Goal: Task Accomplishment & Management: Manage account settings

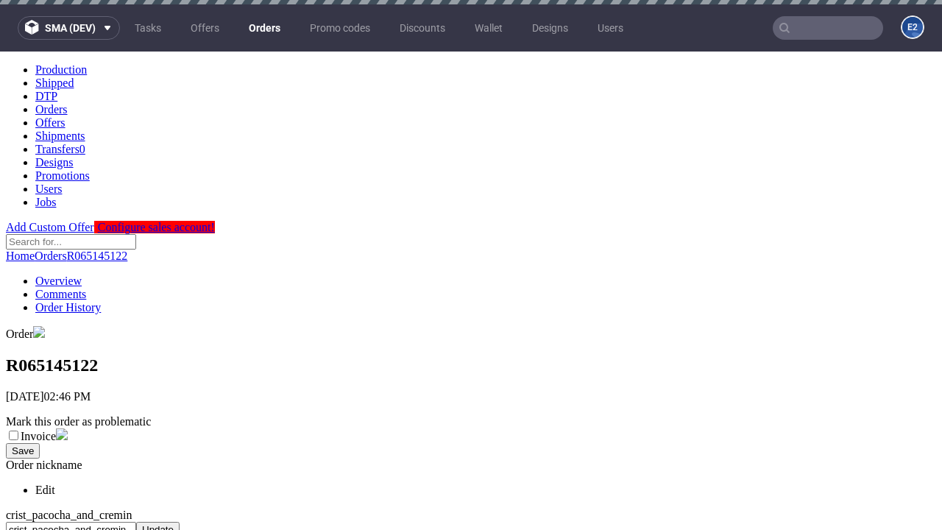
scroll to position [608, 0]
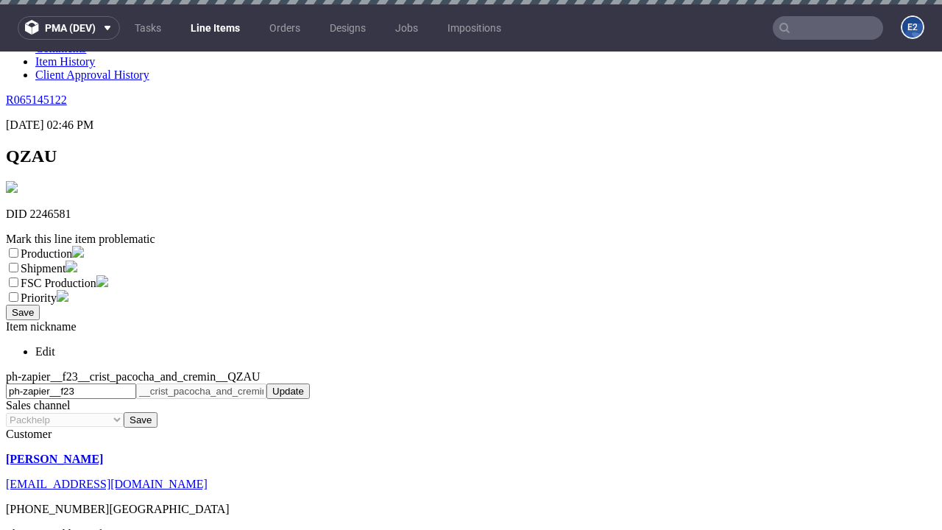
scroll to position [4, 0]
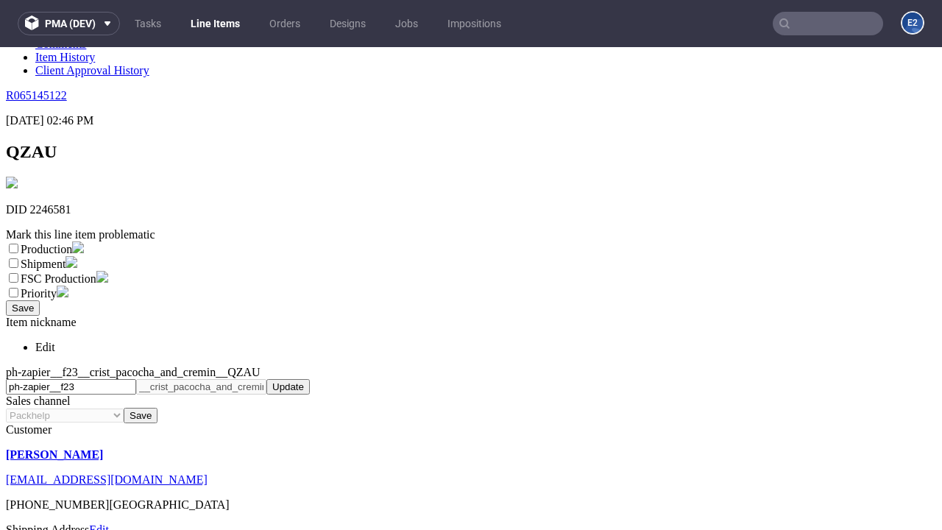
select select "dtp_ca_needed"
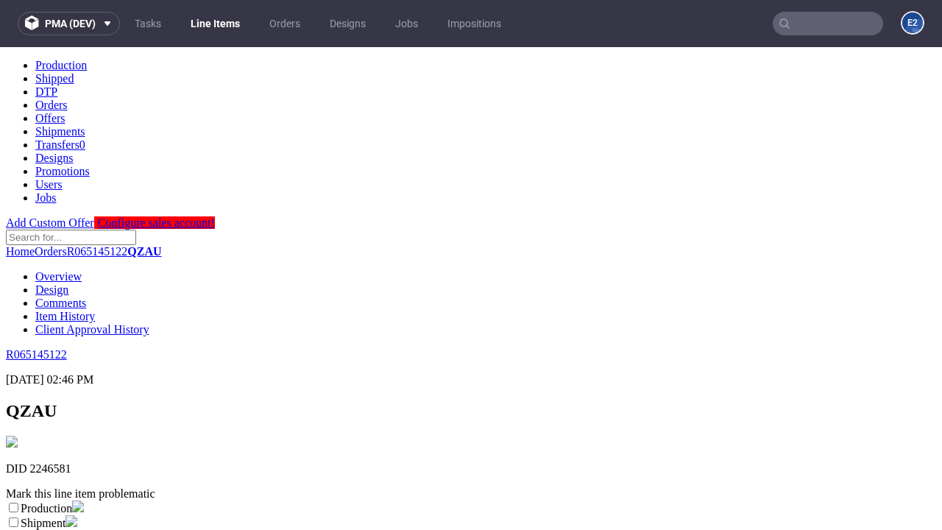
scroll to position [0, 0]
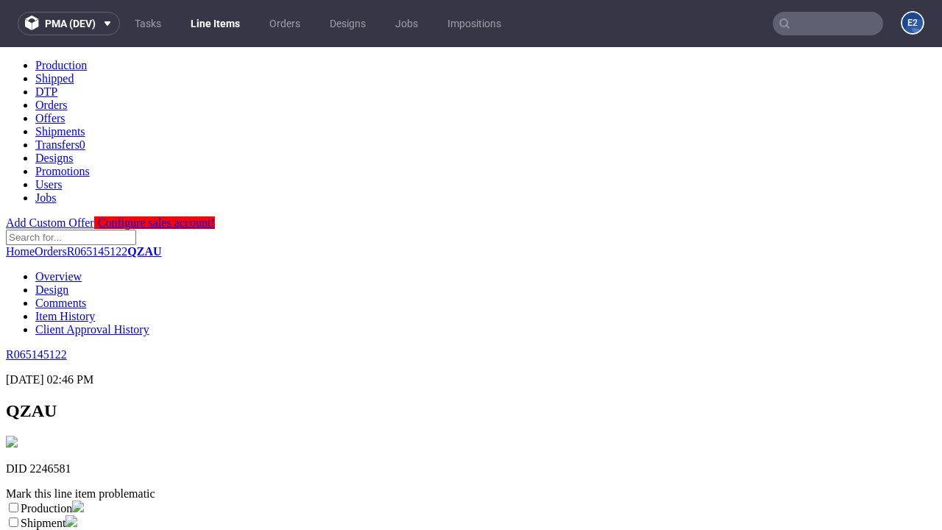
checkbox input "true"
